Goal: Information Seeking & Learning: Learn about a topic

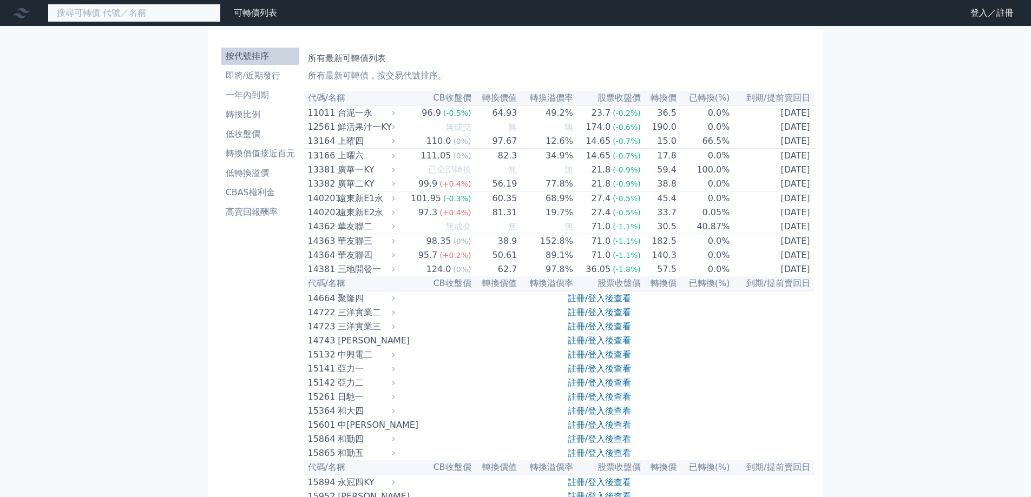
click at [181, 15] on input at bounding box center [134, 13] width 173 height 18
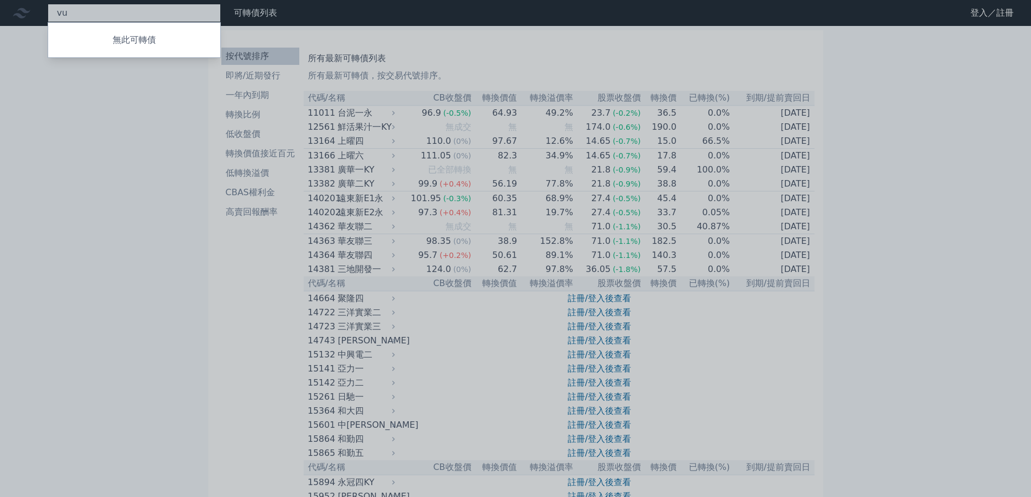
type input "v"
type input "鑫龍騰"
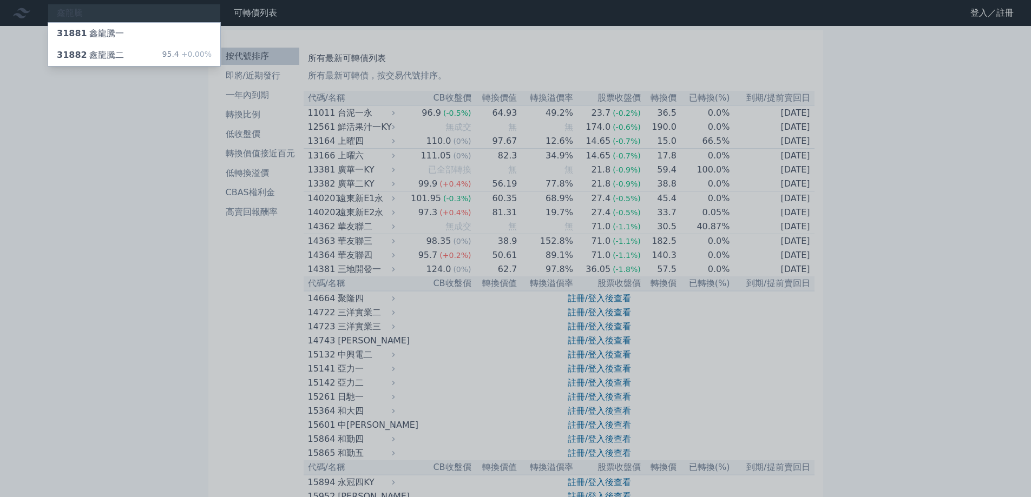
click at [196, 9] on div at bounding box center [515, 248] width 1031 height 497
click at [195, 9] on div "鑫龍騰 31881 鑫龍騰一 31882 鑫龍騰二 95.4 +0.00%" at bounding box center [134, 13] width 173 height 18
click at [167, 48] on div "31882 鑫龍騰二 95.4 +0.00%" at bounding box center [134, 55] width 172 height 22
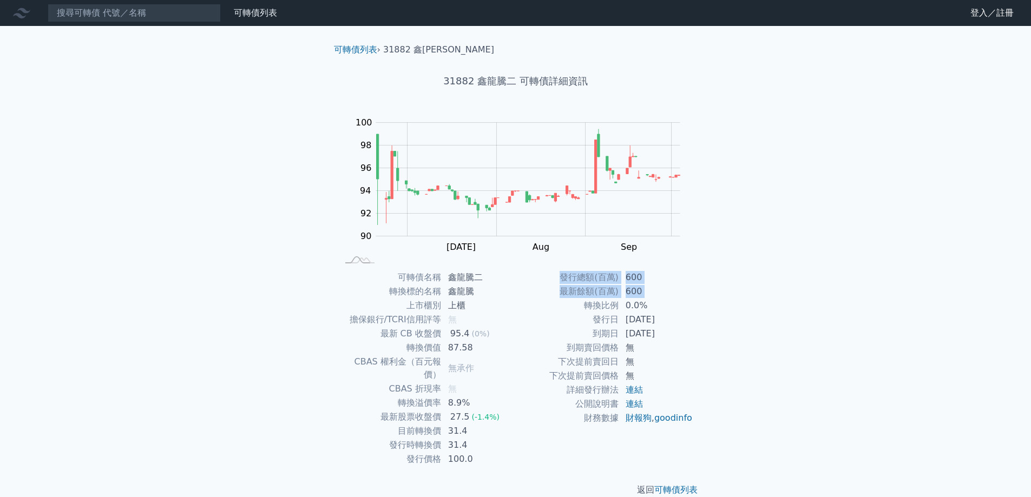
drag, startPoint x: 638, startPoint y: 306, endPoint x: 695, endPoint y: 307, distance: 56.8
click at [695, 307] on div "可轉債名稱 鑫龍騰二 轉換標的名稱 鑫龍騰 上市櫃別 上櫃 擔保銀行/TCRI信用評等 無 最新 CB 收盤價 95.4 (0%) 轉換價值 87.58 CB…" at bounding box center [515, 369] width 381 height 196
drag, startPoint x: 634, startPoint y: 294, endPoint x: 556, endPoint y: 283, distance: 79.3
click at [556, 283] on tbody "發行總額(百萬) 600 最新餘額(百萬) 600 轉換比例 0.0% 發行日 [DATE] 到期日 [DATE] 到期賣回價格 無 下次提前賣回日 無 下次…" at bounding box center [604, 348] width 177 height 155
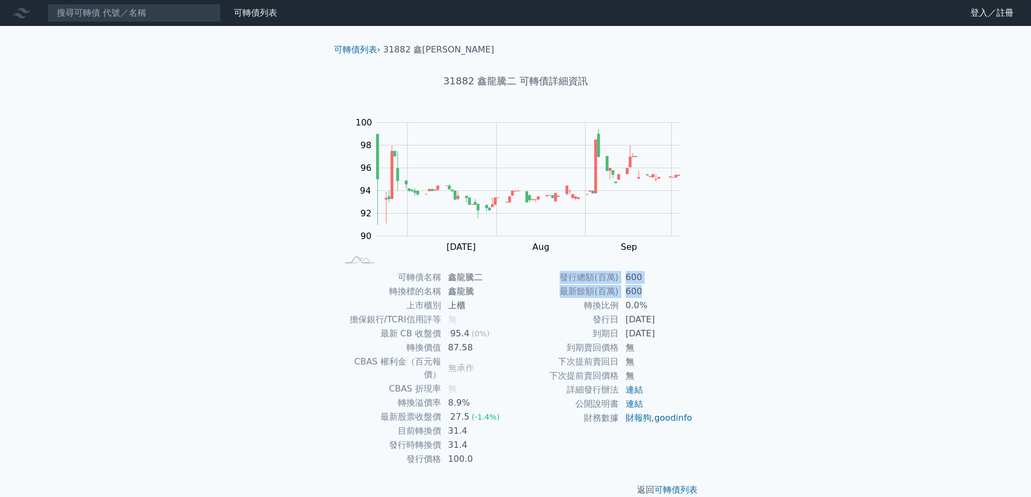
click at [554, 287] on td "最新餘額(百萬)" at bounding box center [567, 292] width 103 height 14
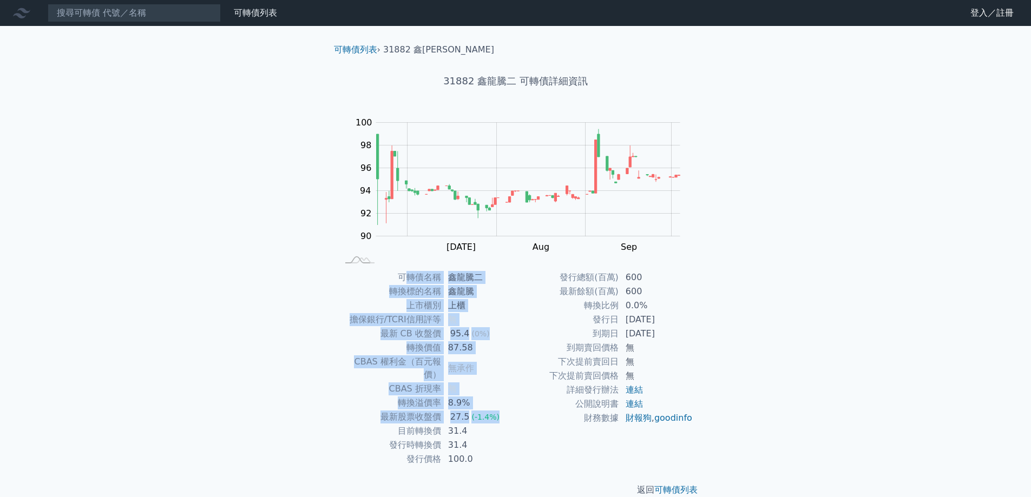
drag, startPoint x: 406, startPoint y: 272, endPoint x: 504, endPoint y: 407, distance: 167.0
click at [504, 407] on tbody "可轉債名稱 鑫龍騰二 轉換標的名稱 鑫龍騰 上市櫃別 上櫃 擔保銀行/TCRI信用評等 無 最新 CB 收盤價 95.4 (0%) 轉換價值 87.58 CB…" at bounding box center [426, 369] width 177 height 196
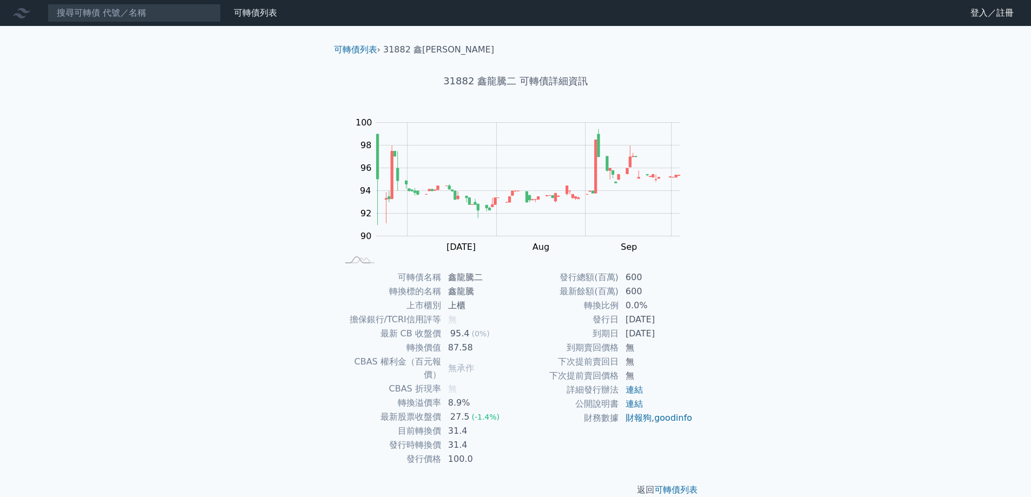
click at [485, 424] on td "31.4" at bounding box center [478, 431] width 74 height 14
drag, startPoint x: 451, startPoint y: 403, endPoint x: 465, endPoint y: 405, distance: 14.2
click at [465, 411] on div "27.5" at bounding box center [460, 417] width 24 height 13
drag, startPoint x: 451, startPoint y: 419, endPoint x: 471, endPoint y: 434, distance: 25.4
click at [471, 434] on tbody "可轉債名稱 鑫龍騰二 轉換標的名稱 鑫龍騰 上市櫃別 上櫃 擔保銀行/TCRI信用評等 無 最新 CB 收盤價 95.4 (0%) 轉換價值 87.58 CB…" at bounding box center [426, 369] width 177 height 196
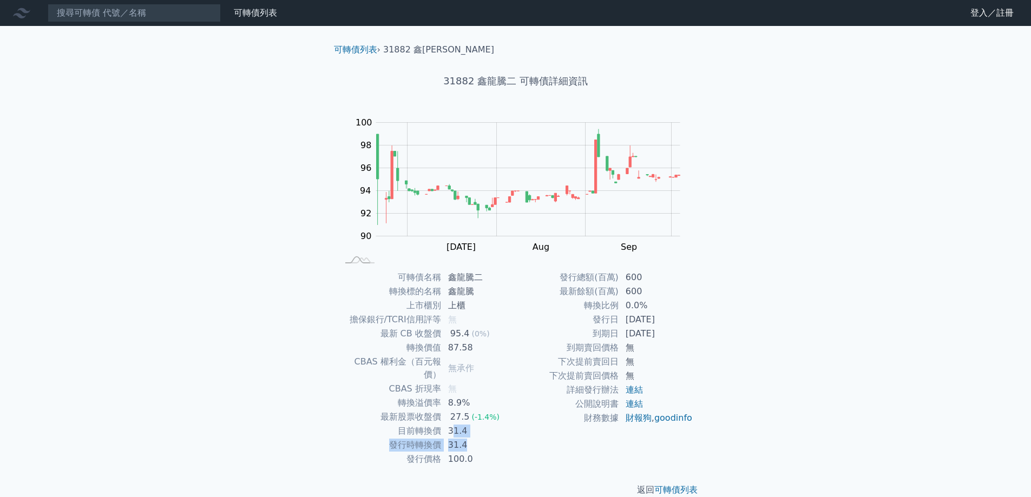
click at [471, 438] on td "31.4" at bounding box center [478, 445] width 74 height 14
drag, startPoint x: 472, startPoint y: 446, endPoint x: 451, endPoint y: 388, distance: 61.3
click at [450, 387] on tbody "可轉債名稱 鑫龍騰二 轉換標的名稱 鑫龍騰 上市櫃別 上櫃 擔保銀行/TCRI信用評等 無 最新 CB 收盤價 95.4 (0%) 轉換價值 87.58 CB…" at bounding box center [426, 369] width 177 height 196
click at [573, 361] on td "下次提前賣回日" at bounding box center [567, 362] width 103 height 14
drag, startPoint x: 627, startPoint y: 276, endPoint x: 643, endPoint y: 291, distance: 21.8
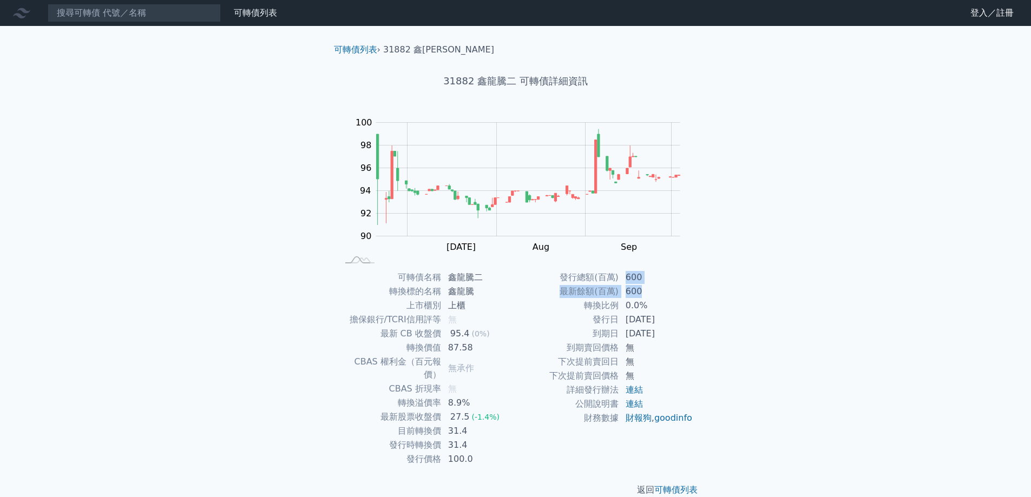
click at [643, 291] on tbody "發行總額(百萬) 600 最新餘額(百萬) 600 轉換比例 0.0% 發行日 [DATE] 到期日 [DATE] 到期賣回價格 無 下次提前賣回日 無 下次…" at bounding box center [604, 348] width 177 height 155
